Goal: Complete application form

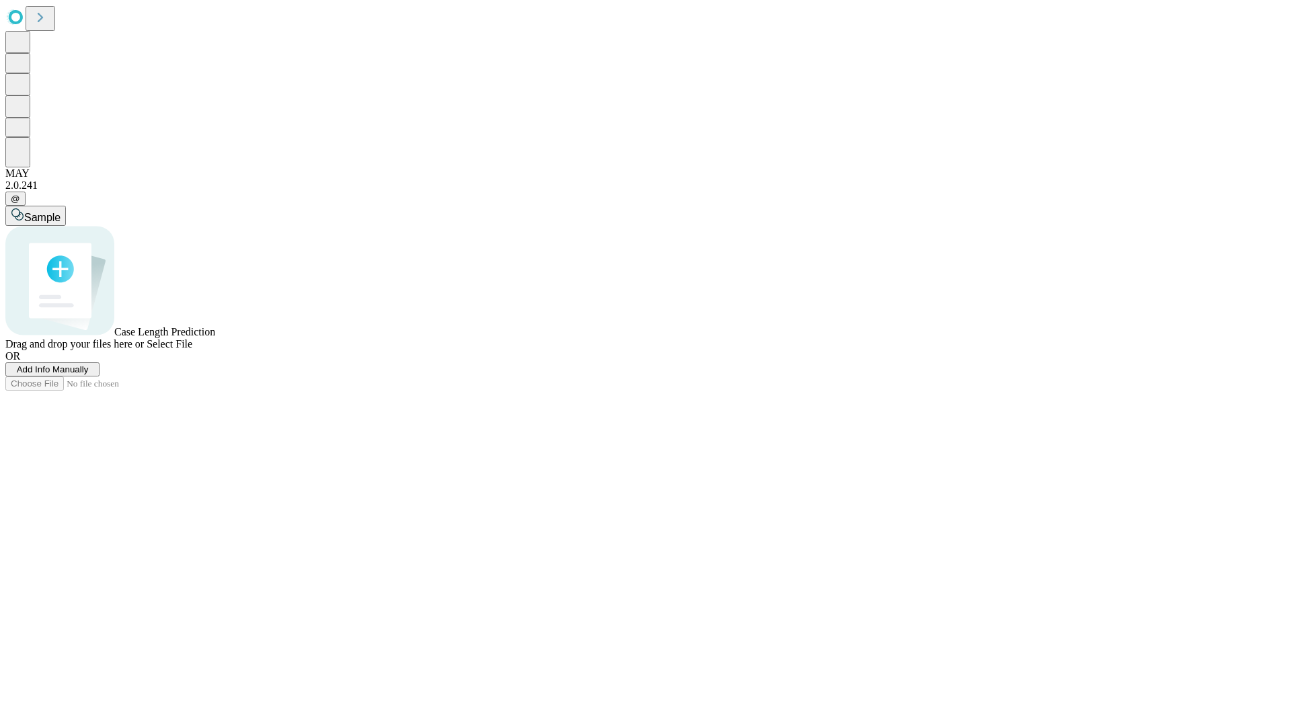
click at [89, 375] on span "Add Info Manually" at bounding box center [53, 370] width 72 height 10
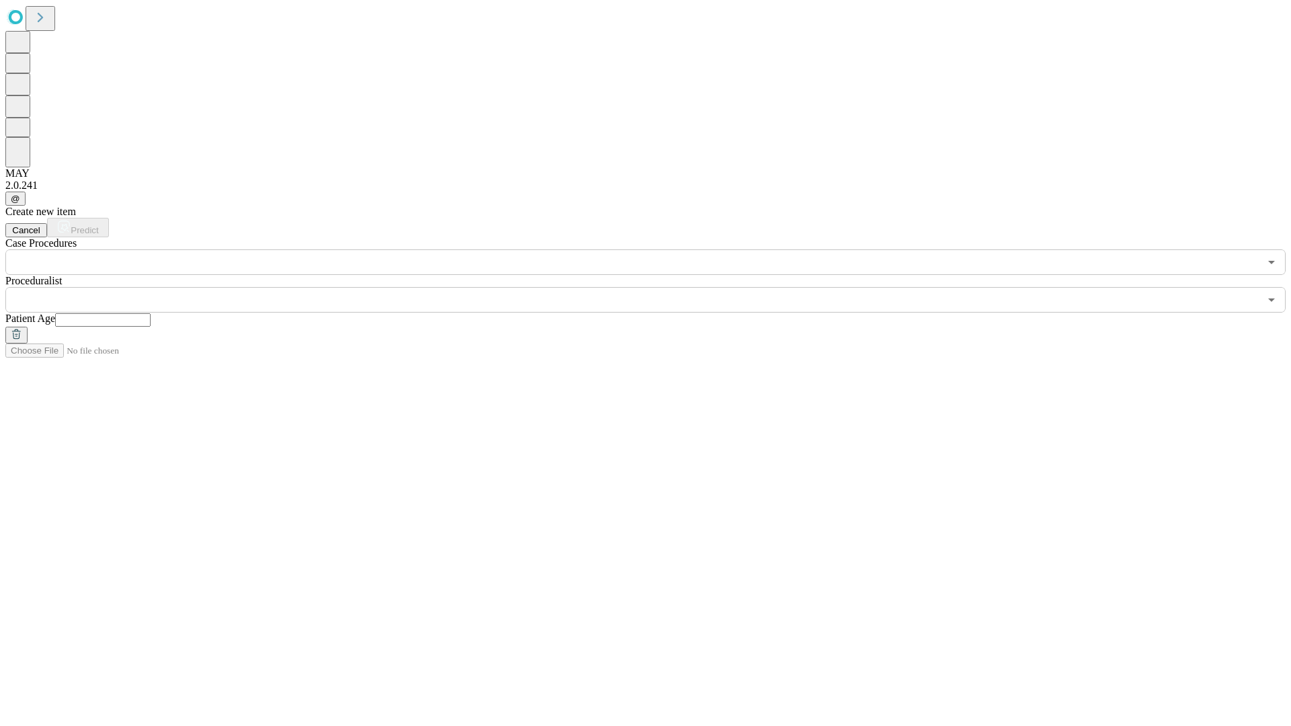
click at [151, 313] on input "text" at bounding box center [103, 319] width 96 height 13
type input "**"
click at [655, 287] on input "text" at bounding box center [632, 300] width 1254 height 26
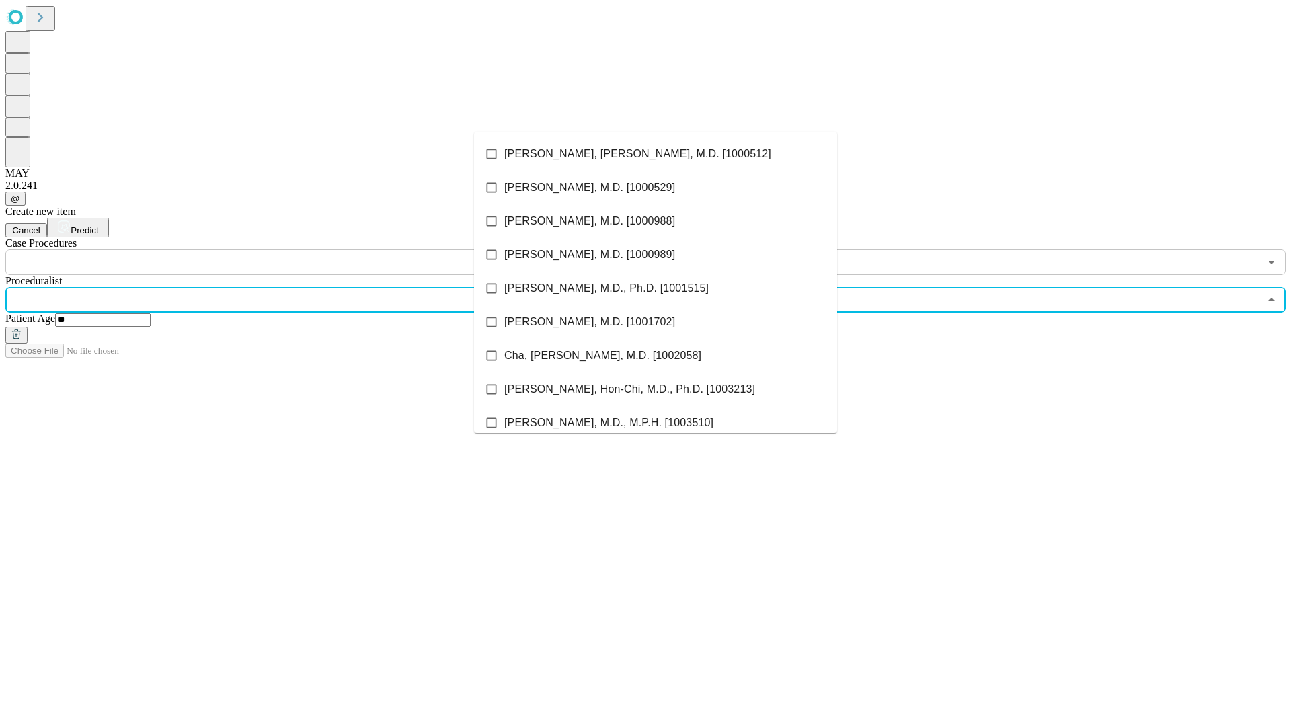
click at [656, 154] on li "[PERSON_NAME], [PERSON_NAME], M.D. [1000512]" at bounding box center [655, 154] width 363 height 34
click at [283, 250] on input "text" at bounding box center [632, 263] width 1254 height 26
